Goal: Find specific page/section: Find specific page/section

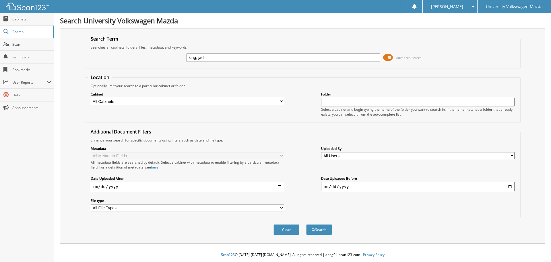
type input "king, jad"
click at [306, 224] on button "Search" at bounding box center [319, 229] width 26 height 11
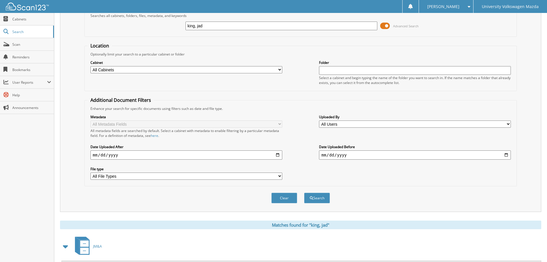
scroll to position [100, 0]
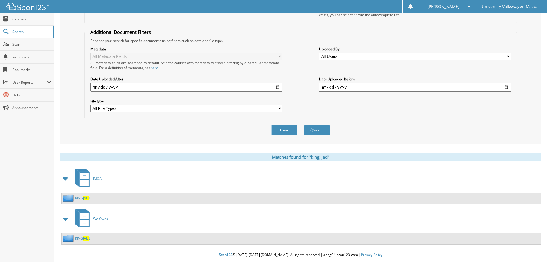
click at [96, 178] on span "JM&A" at bounding box center [97, 178] width 9 height 5
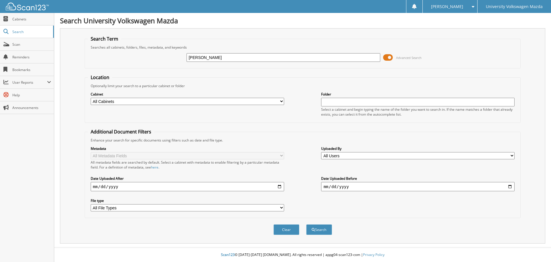
type input "[PERSON_NAME]"
click at [306, 224] on button "Search" at bounding box center [319, 229] width 26 height 11
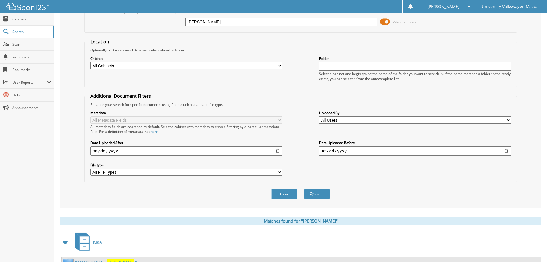
scroll to position [29, 0]
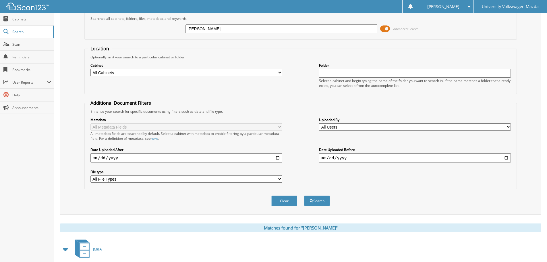
click at [104, 73] on select "All Cabinets ACCOUNTS RECEIVABLE JM&A Parts Invoices Service RO Vehicle Invoice…" at bounding box center [186, 72] width 192 height 7
select select "4946"
click at [90, 69] on select "All Cabinets ACCOUNTS RECEIVABLE JM&A Parts Invoices Service RO Vehicle Invoice…" at bounding box center [186, 72] width 192 height 7
click at [321, 200] on button "Search" at bounding box center [317, 200] width 26 height 11
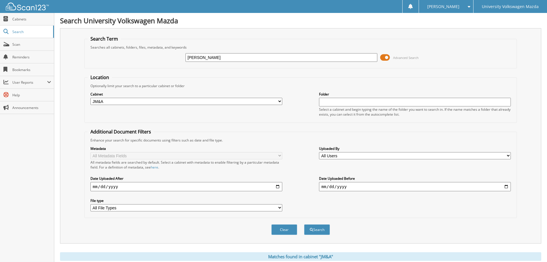
click at [215, 56] on input "[PERSON_NAME]" at bounding box center [281, 57] width 192 height 9
type input "king, jade"
click at [304, 224] on button "Search" at bounding box center [317, 229] width 26 height 11
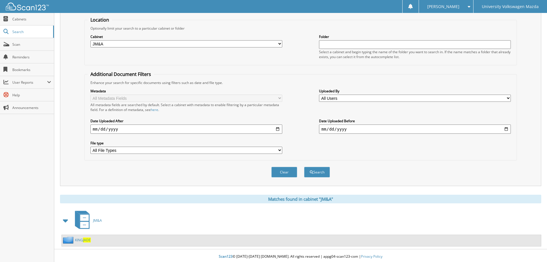
scroll to position [59, 0]
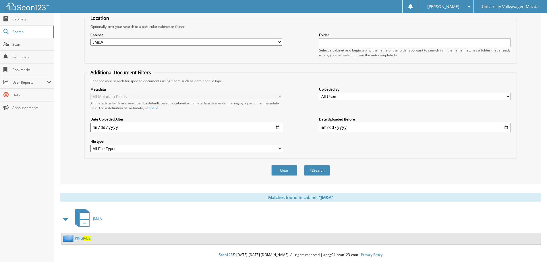
drag, startPoint x: 82, startPoint y: 240, endPoint x: 79, endPoint y: 237, distance: 3.9
click at [80, 239] on div "[PERSON_NAME]" at bounding box center [76, 237] width 29 height 7
click at [79, 237] on link "[PERSON_NAME]" at bounding box center [83, 237] width 16 height 5
